Goal: Task Accomplishment & Management: Manage account settings

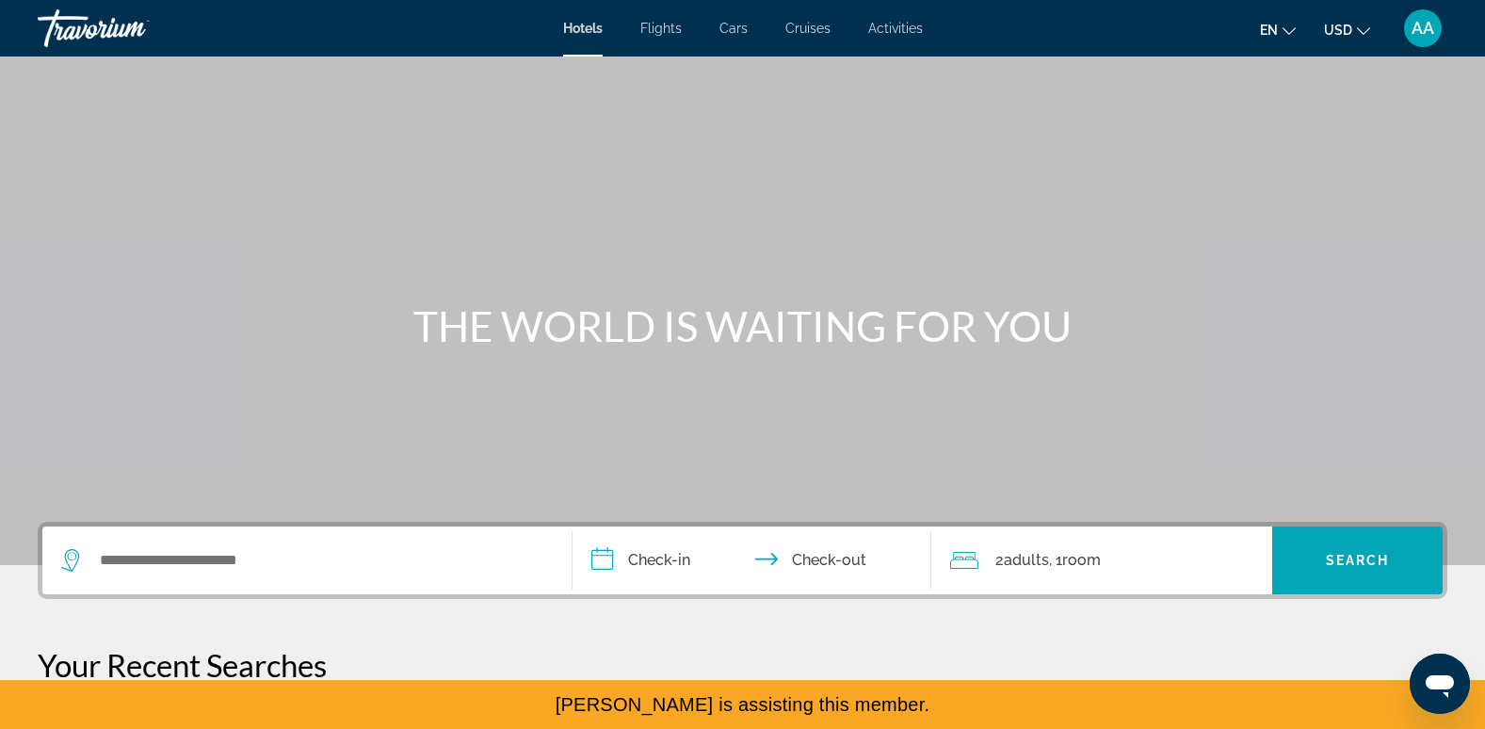
click at [1420, 34] on span "AA" at bounding box center [1423, 28] width 23 height 19
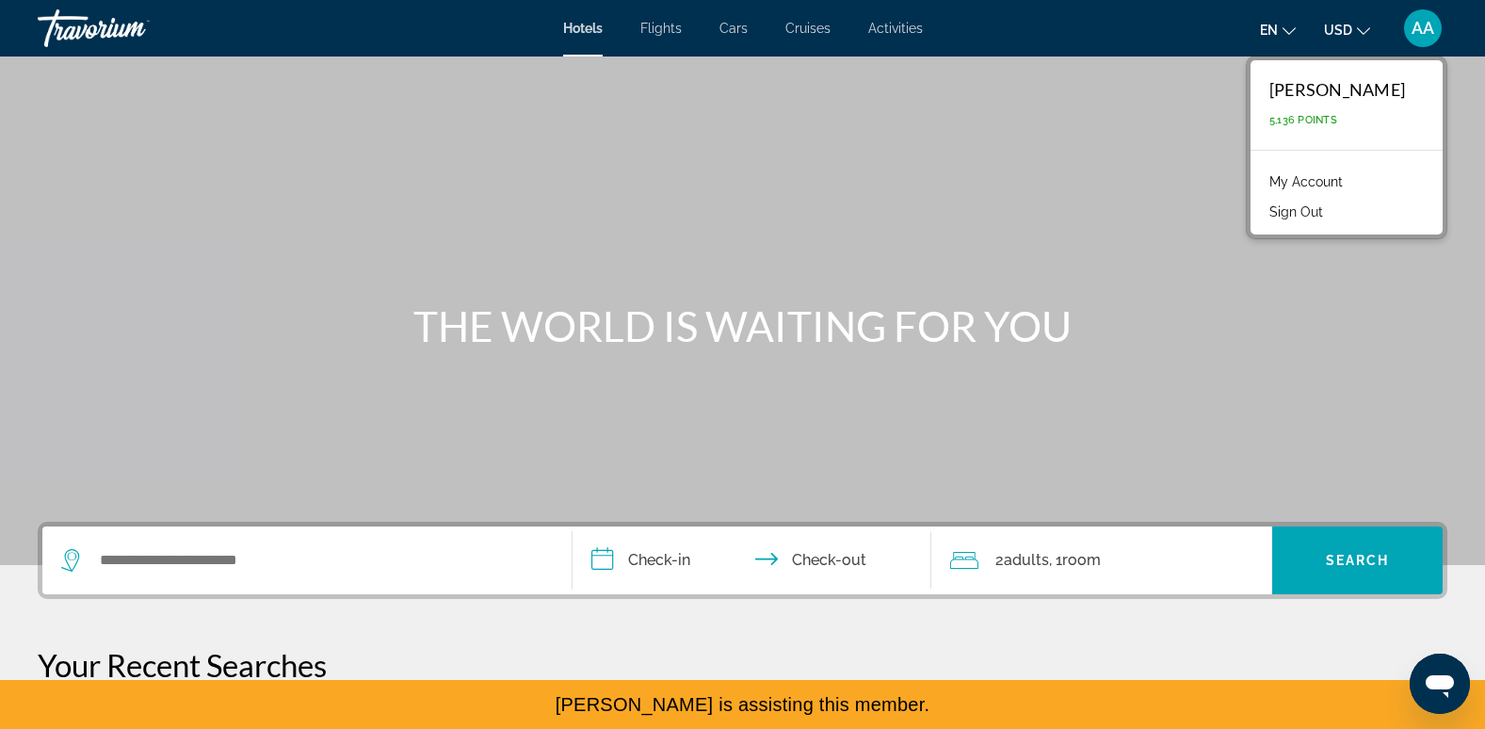
click at [1348, 177] on link "My Account" at bounding box center [1306, 182] width 92 height 24
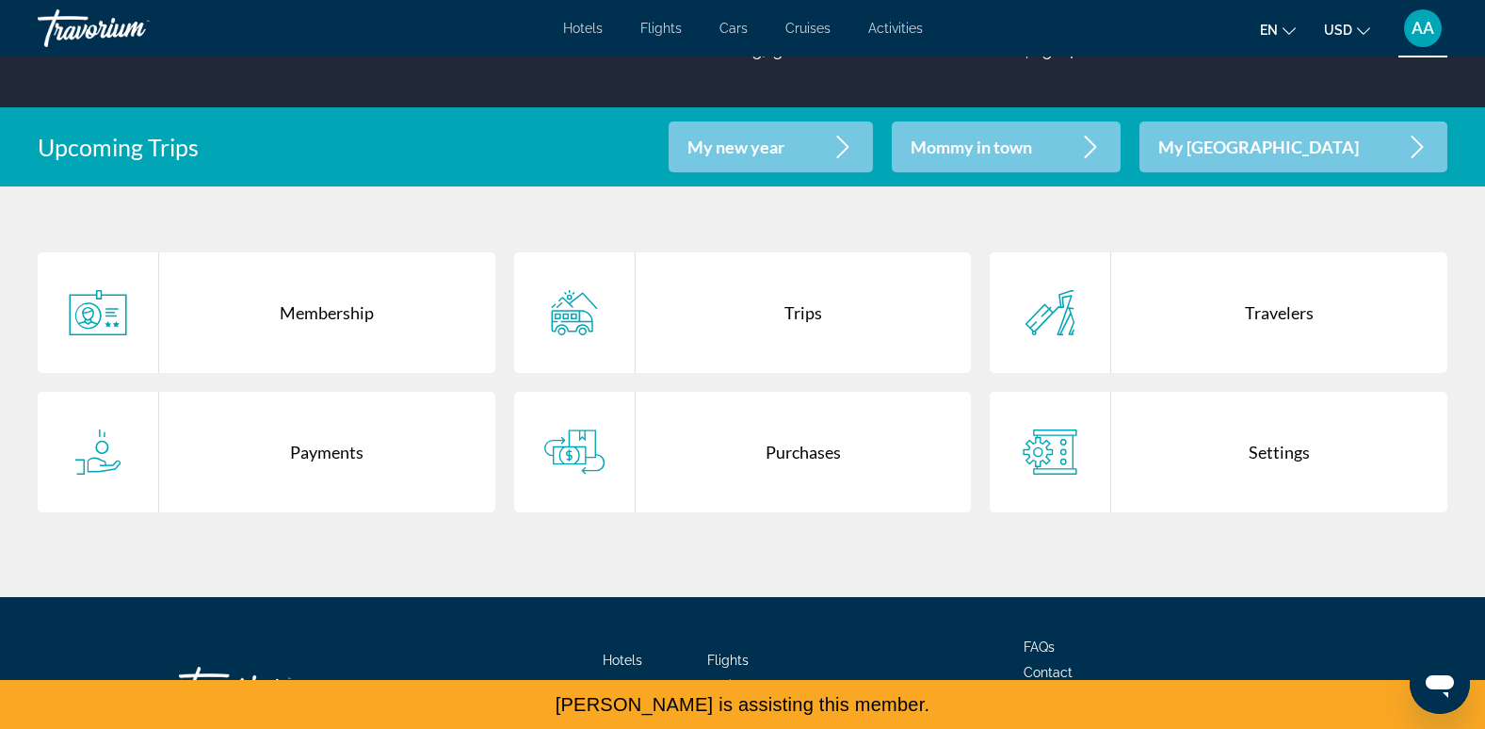
scroll to position [337, 0]
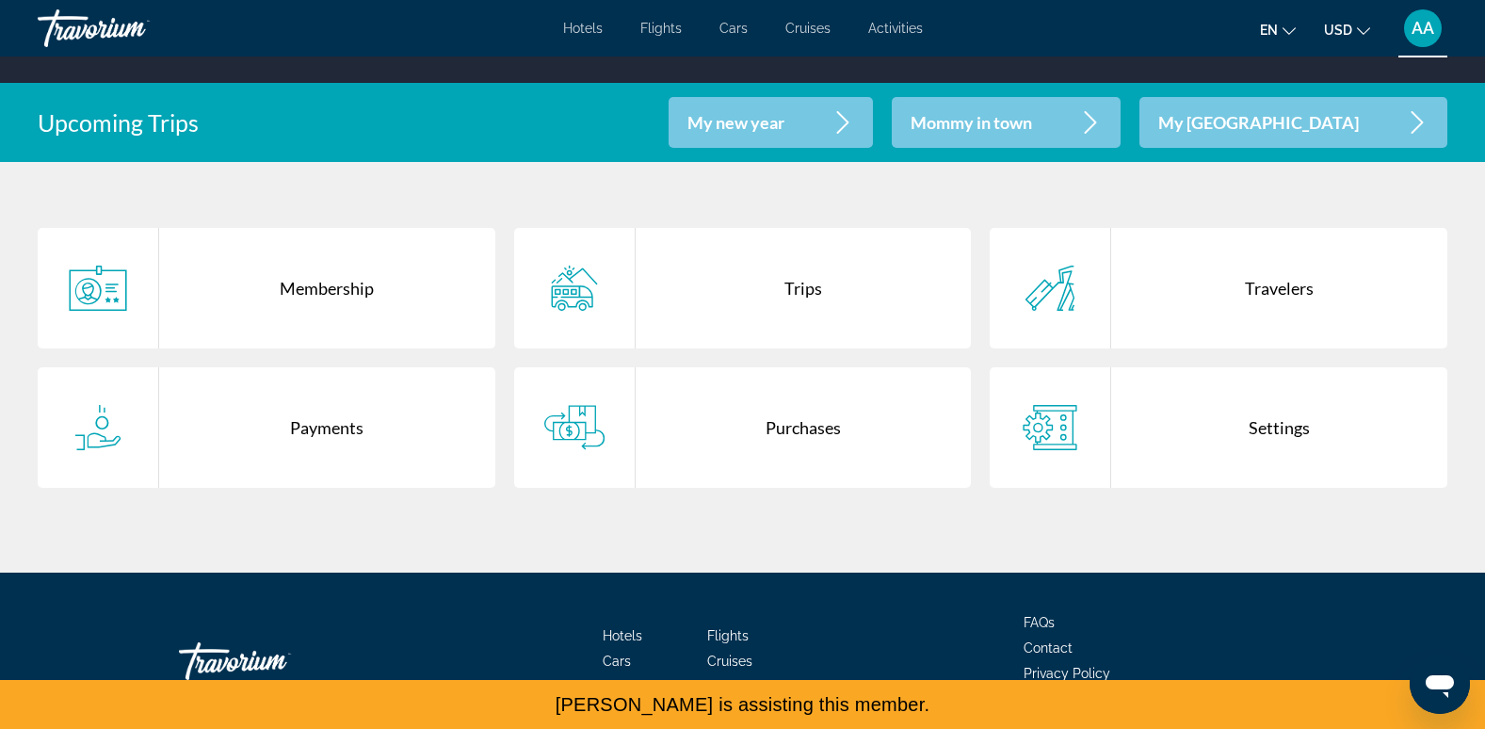
click at [833, 419] on div "Purchases" at bounding box center [804, 427] width 336 height 121
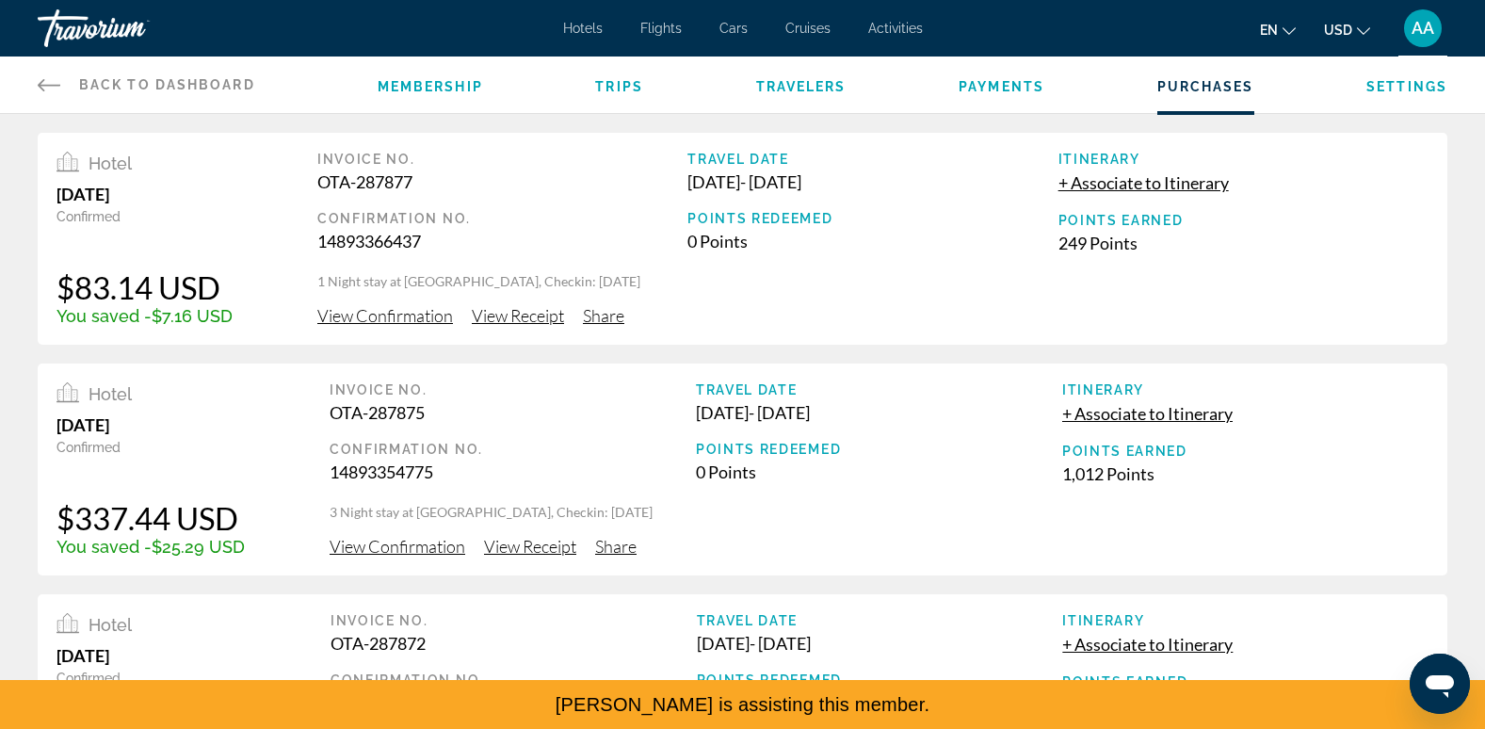
click at [404, 318] on span "View Confirmation" at bounding box center [385, 315] width 136 height 21
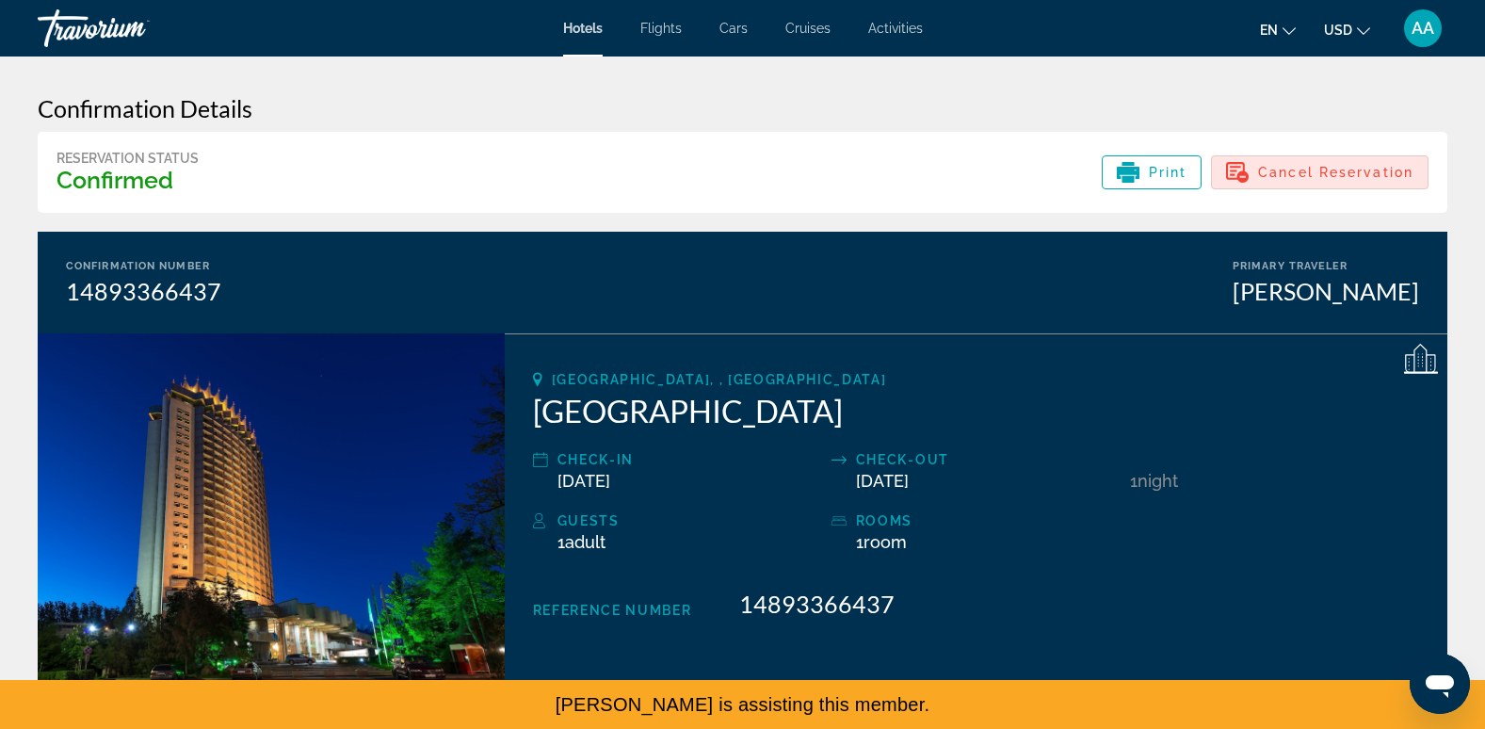
click at [1338, 156] on span "Main content" at bounding box center [1320, 172] width 216 height 45
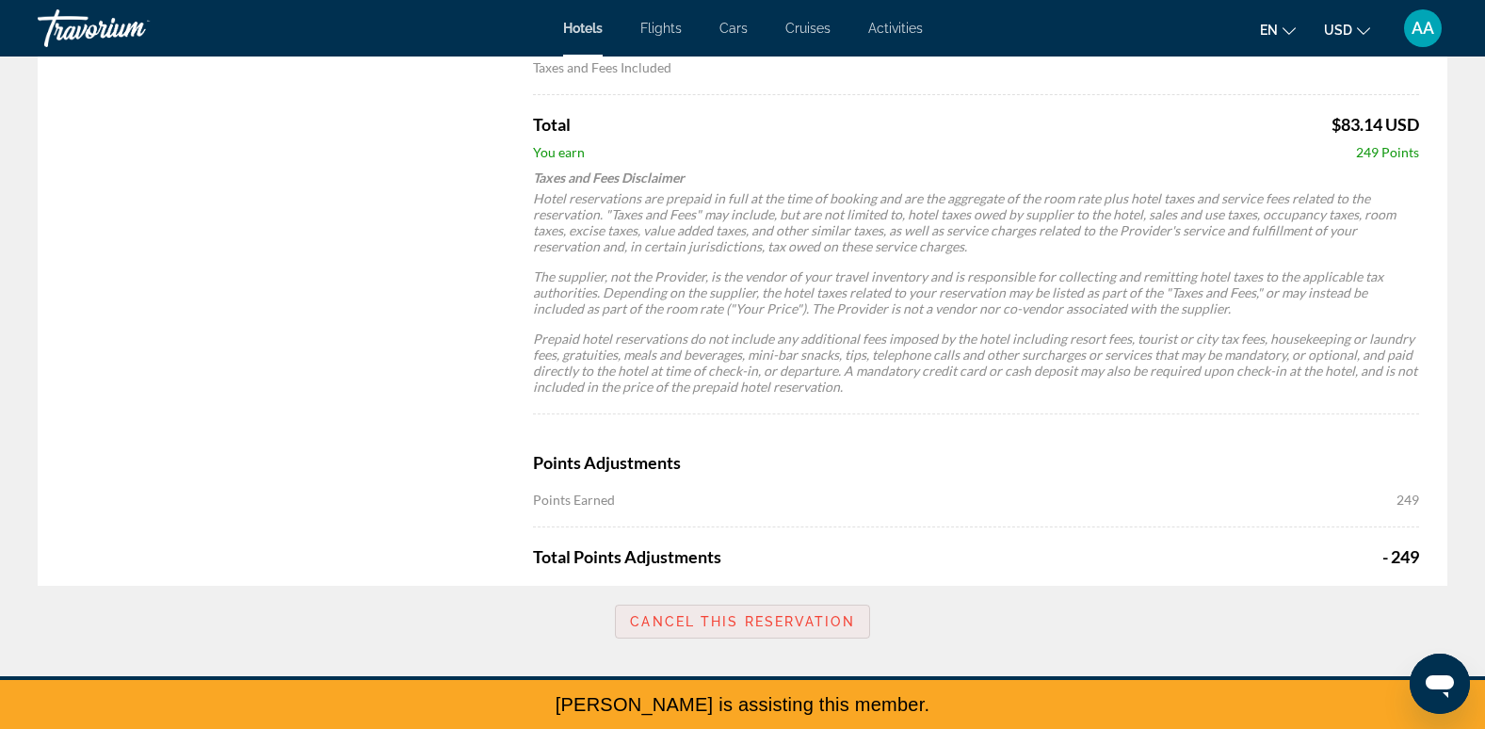
scroll to position [1276, 0]
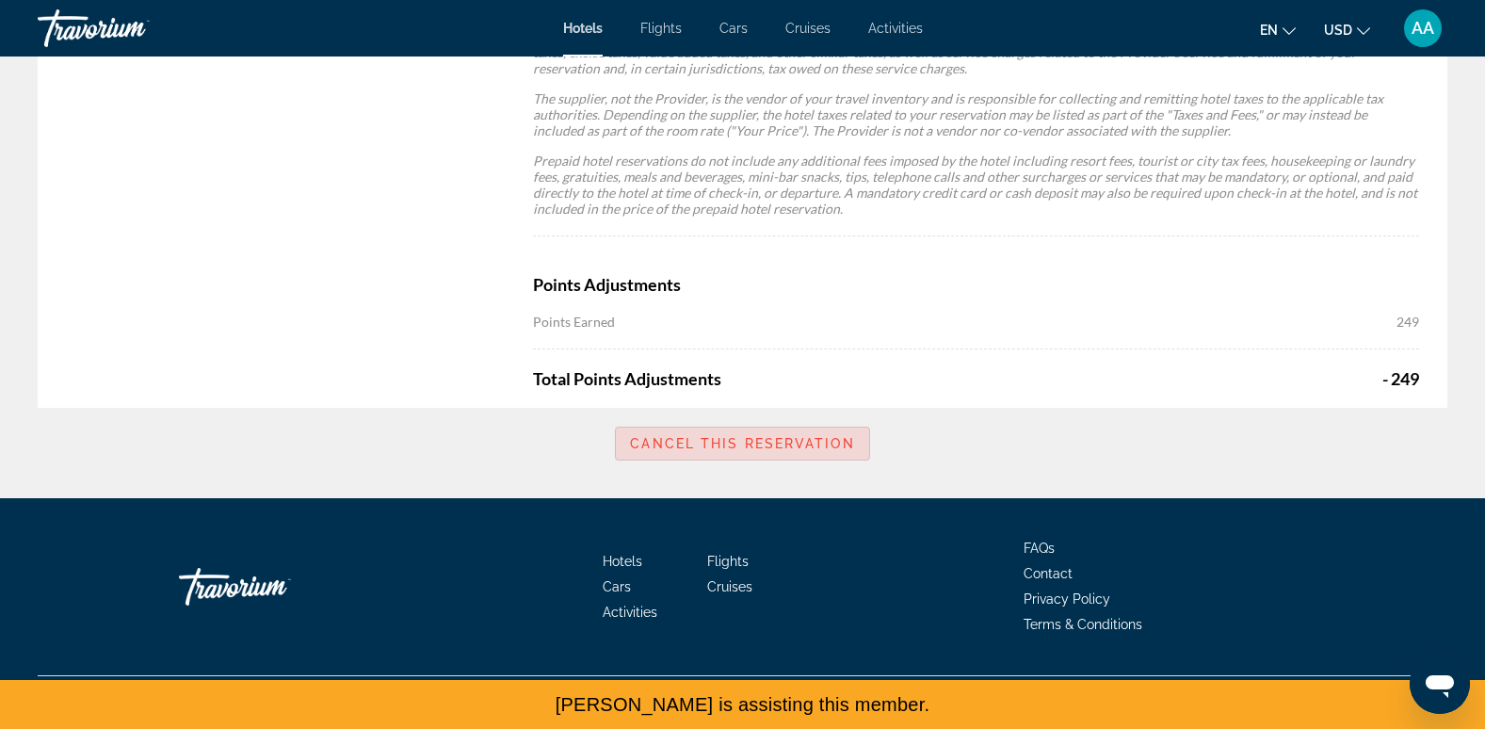
click at [785, 446] on span "Cancel this reservation" at bounding box center [742, 443] width 224 height 15
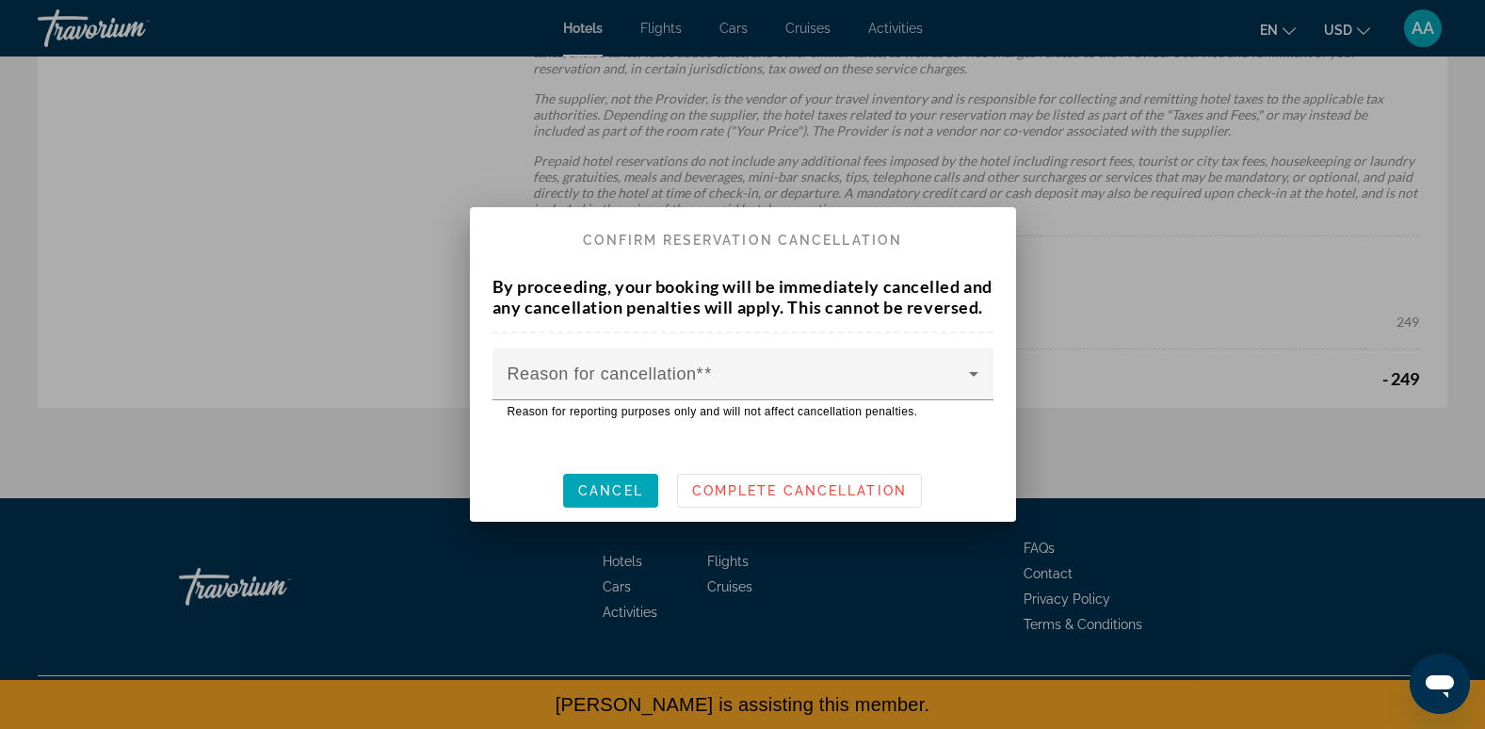
scroll to position [0, 0]
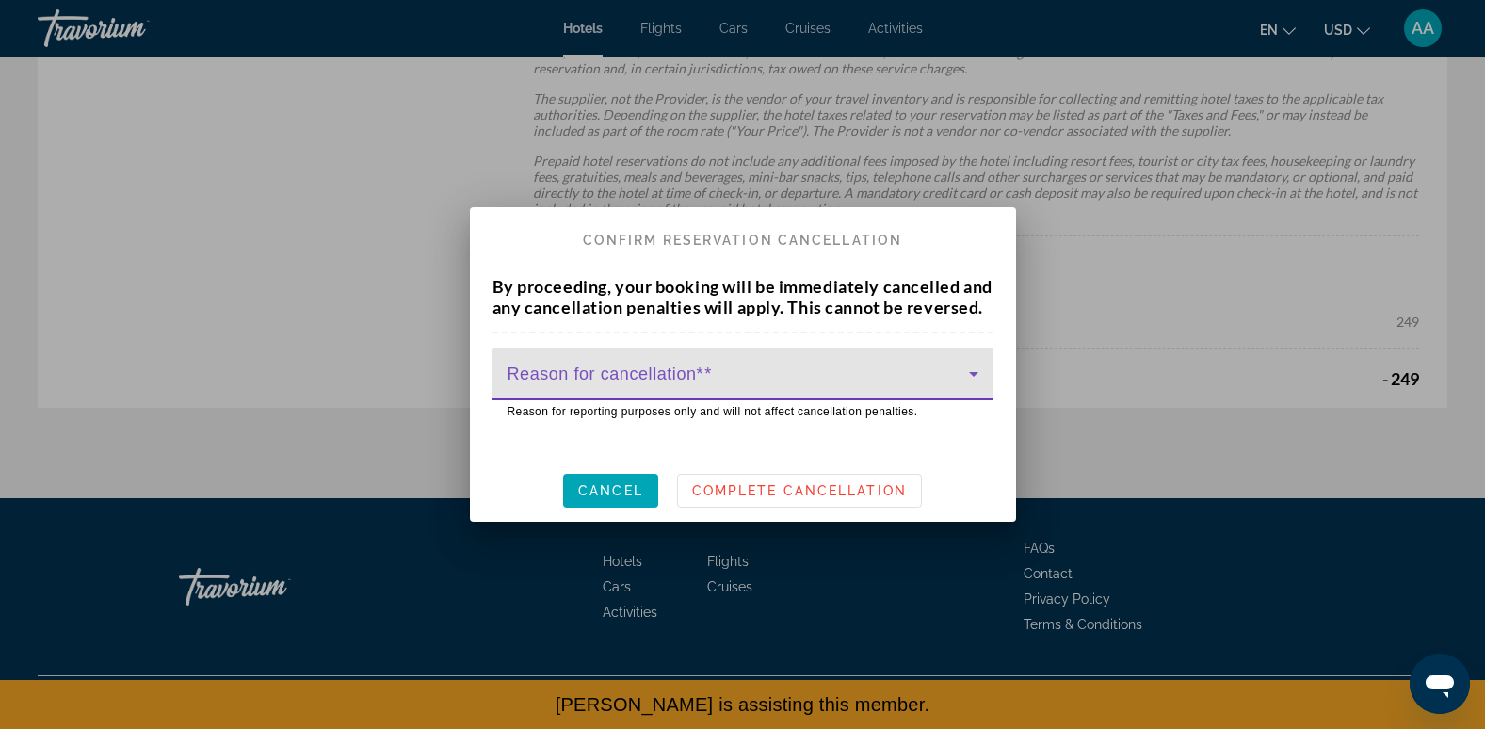
click at [710, 388] on span at bounding box center [739, 381] width 462 height 23
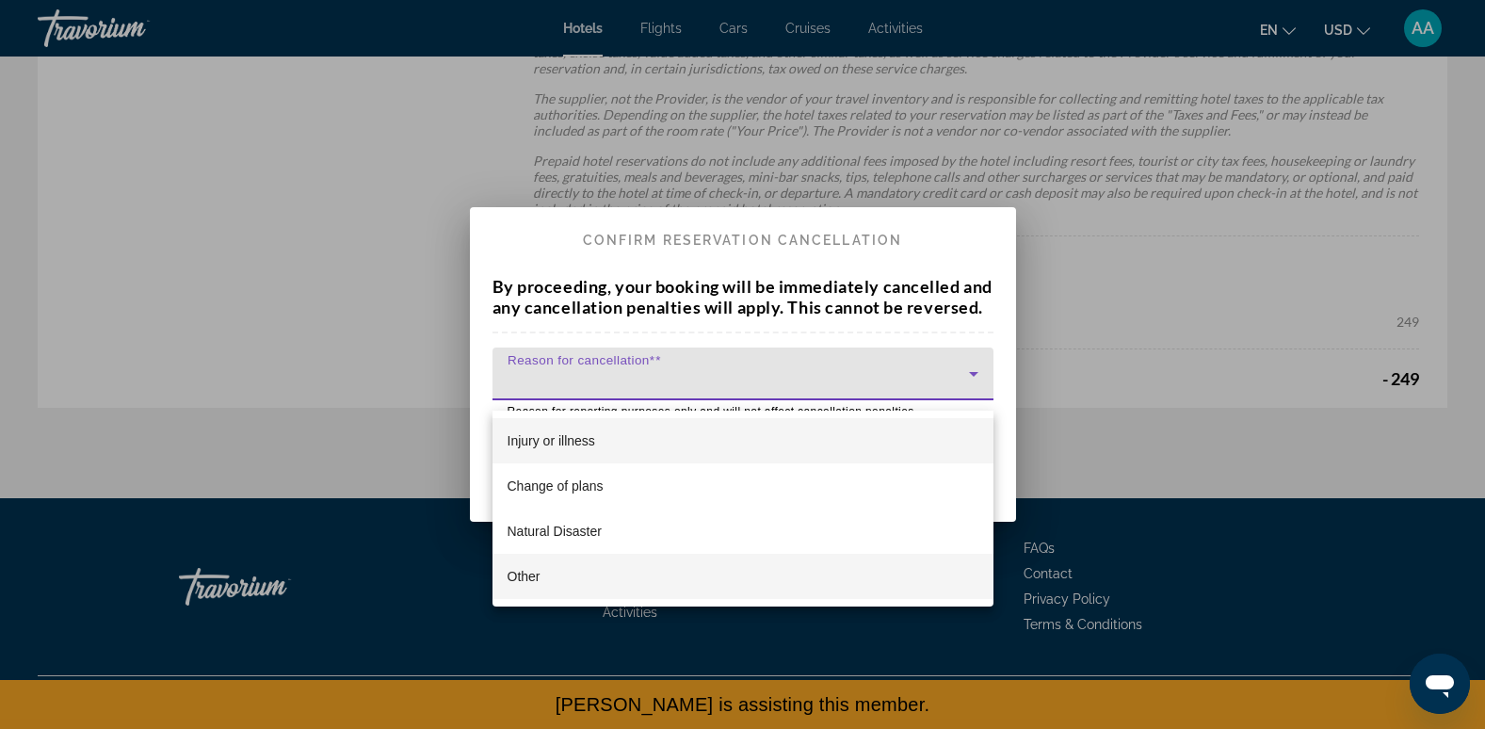
click at [664, 584] on mat-option "Other" at bounding box center [743, 576] width 501 height 45
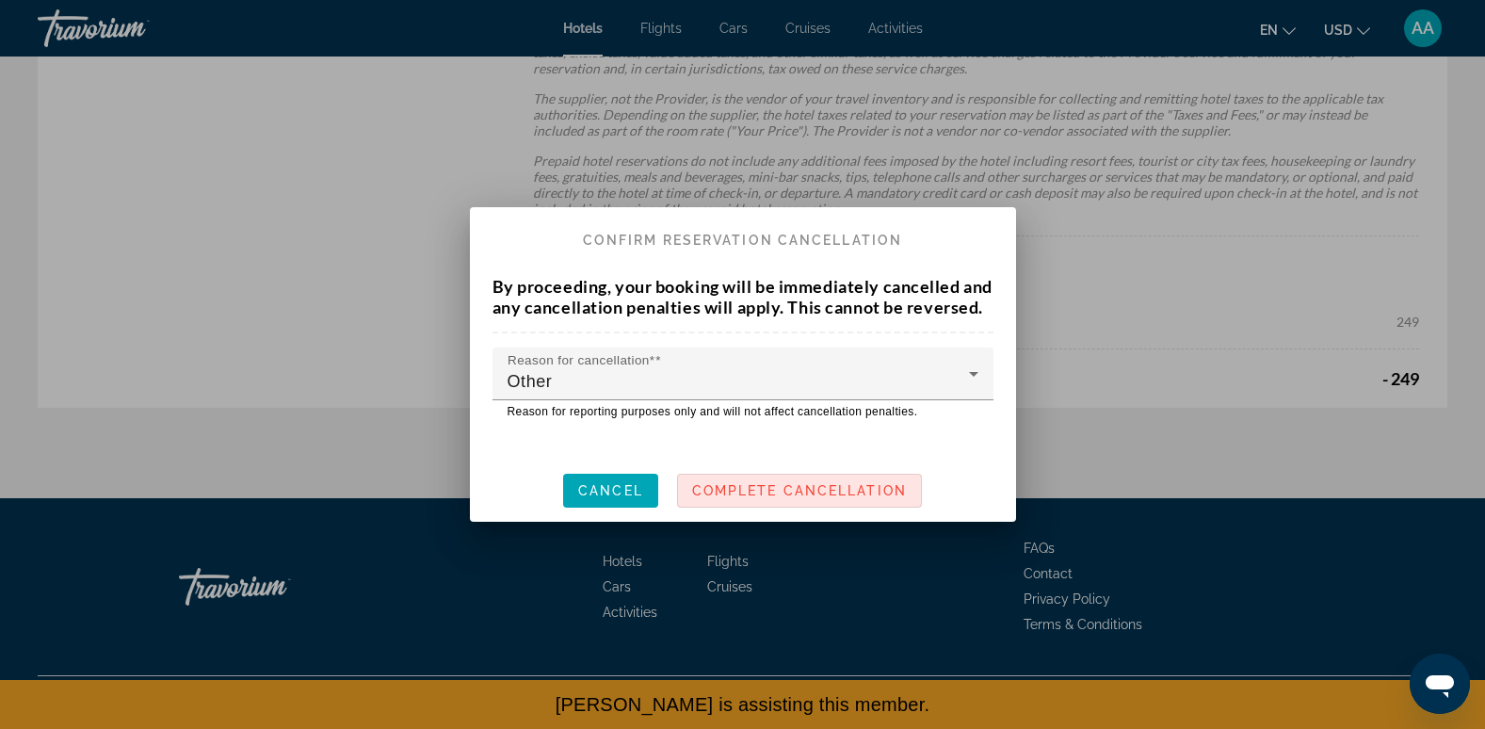
click at [814, 498] on span "Complete Cancellation" at bounding box center [799, 490] width 215 height 15
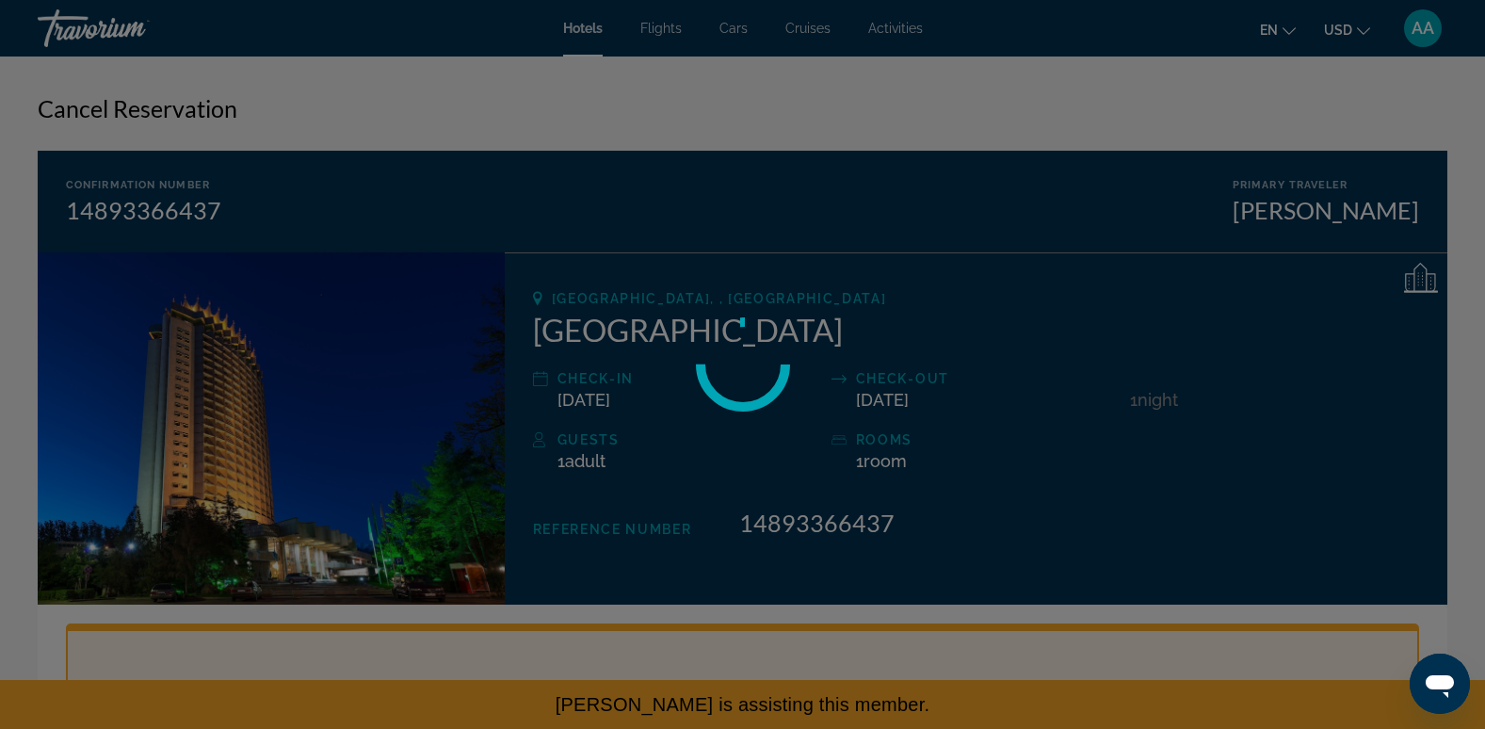
scroll to position [1276, 0]
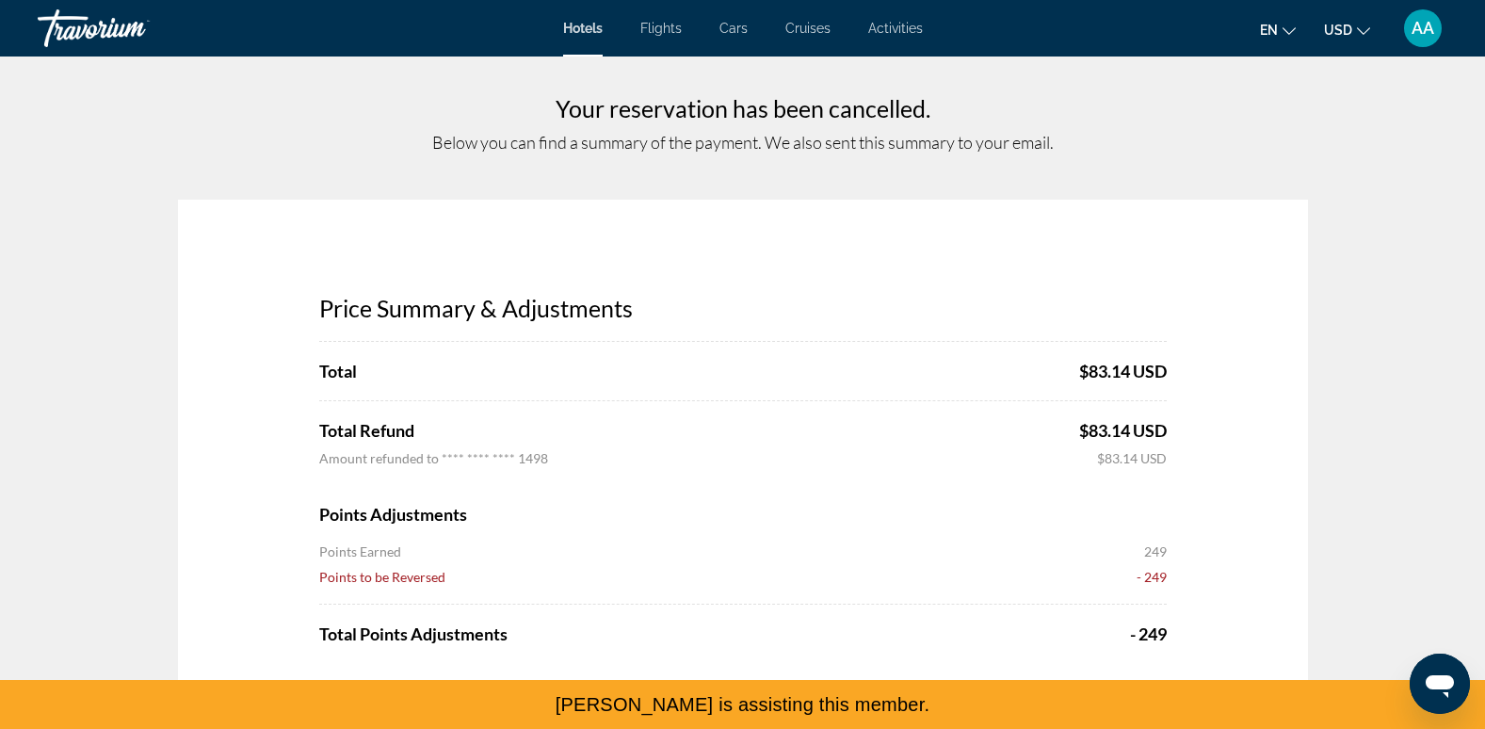
click at [1417, 32] on span "AA" at bounding box center [1423, 28] width 23 height 19
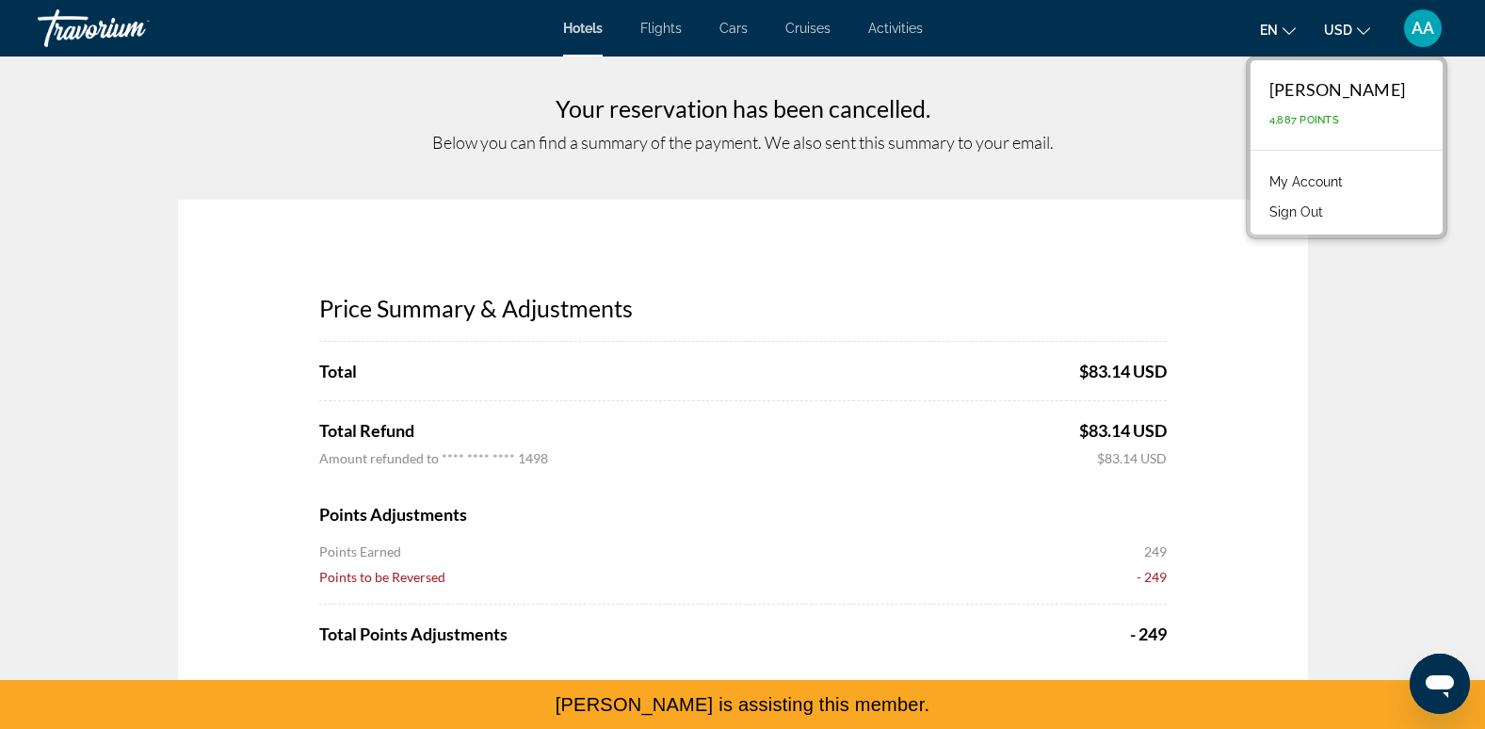
click at [1333, 205] on button "Sign Out" at bounding box center [1296, 212] width 73 height 24
